Goal: Transaction & Acquisition: Purchase product/service

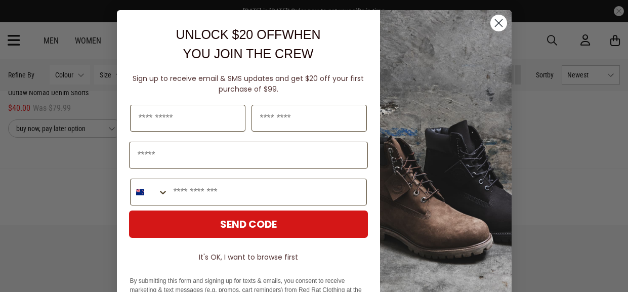
scroll to position [1096, 0]
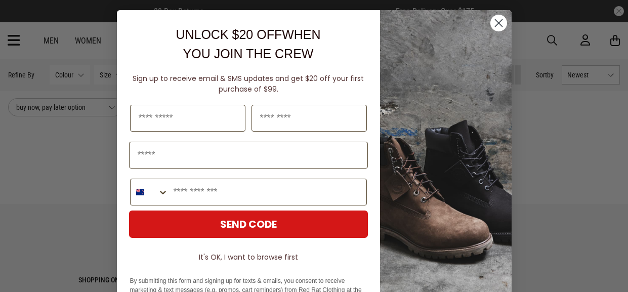
click at [497, 21] on circle "Close dialog" at bounding box center [498, 23] width 17 height 17
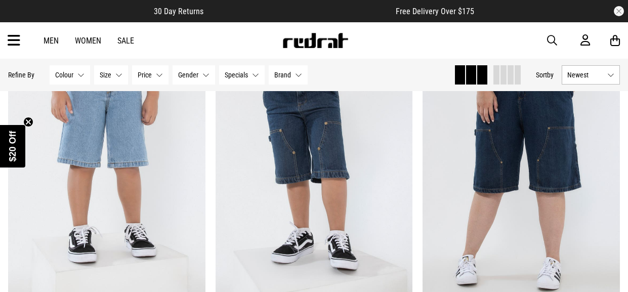
scroll to position [141, 0]
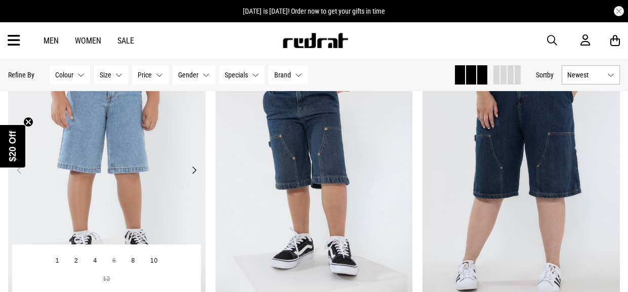
click at [169, 150] on img at bounding box center [106, 176] width 197 height 276
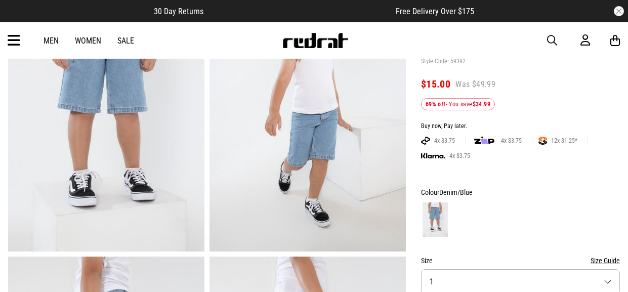
scroll to position [107, 0]
